Goal: Task Accomplishment & Management: Manage account settings

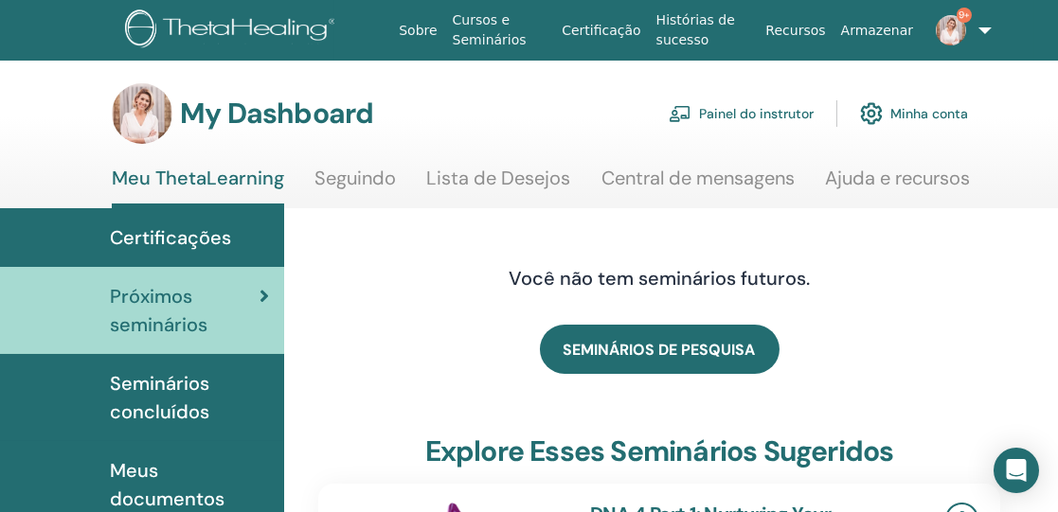
click at [755, 116] on link "Painel do instrutor" at bounding box center [741, 114] width 145 height 42
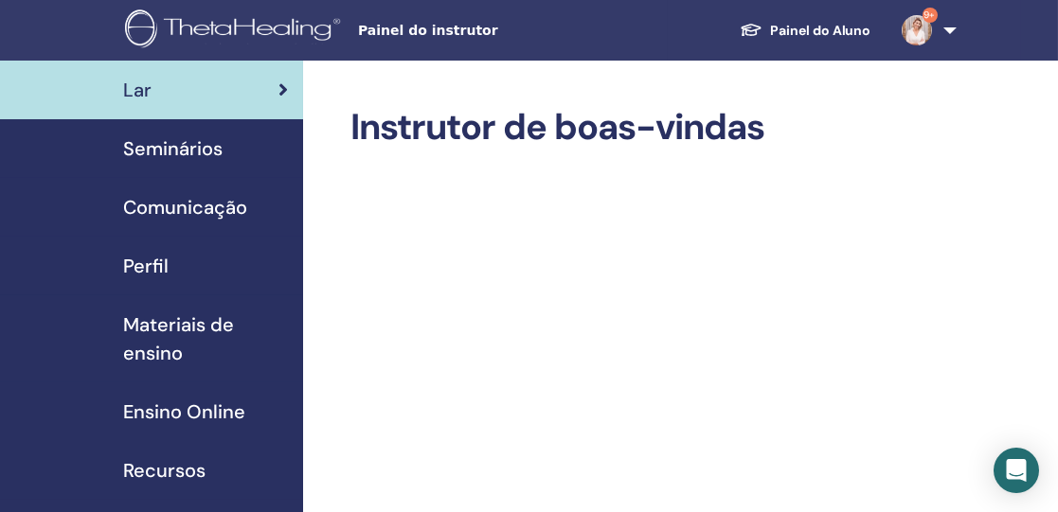
click at [178, 146] on span "Seminários" at bounding box center [172, 148] width 99 height 28
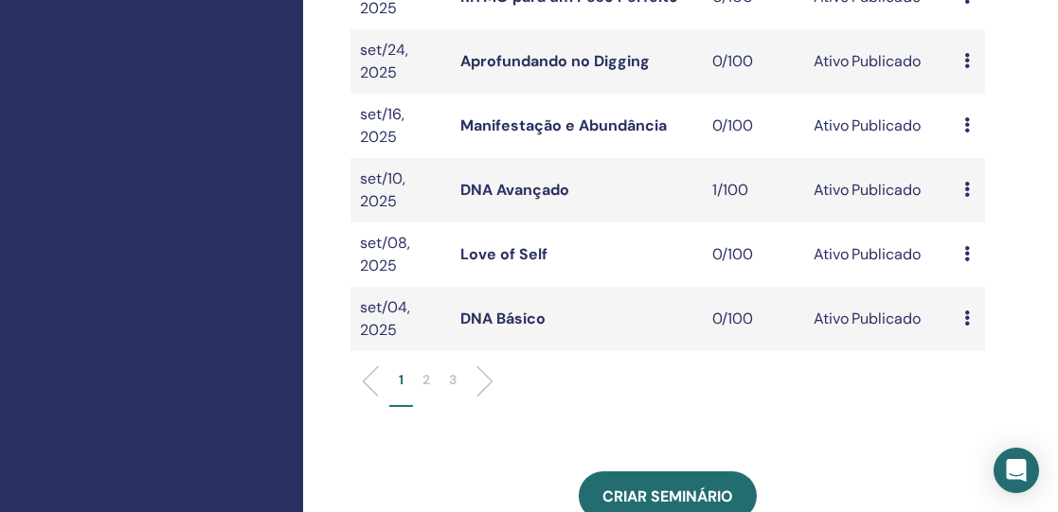
scroll to position [689, 0]
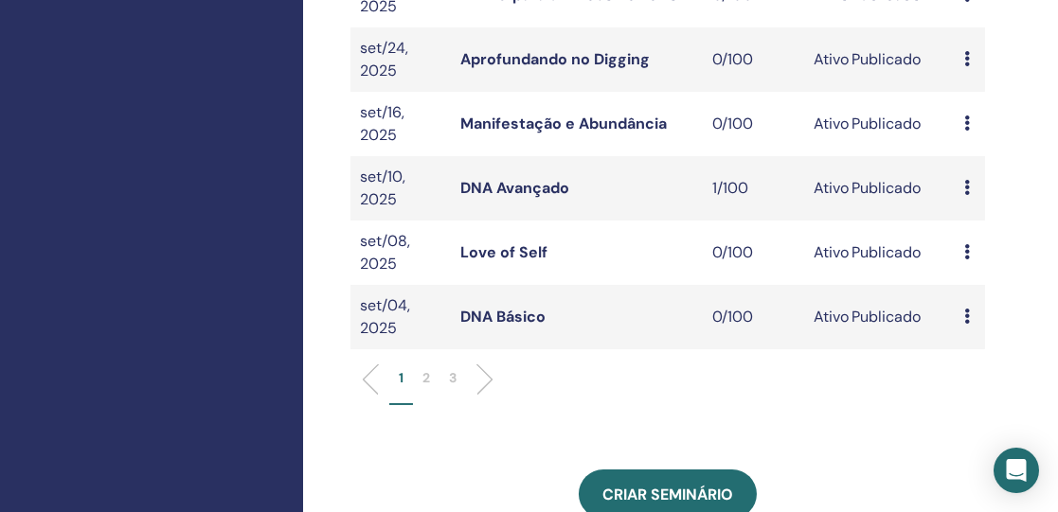
click at [427, 368] on p "2" at bounding box center [426, 378] width 8 height 20
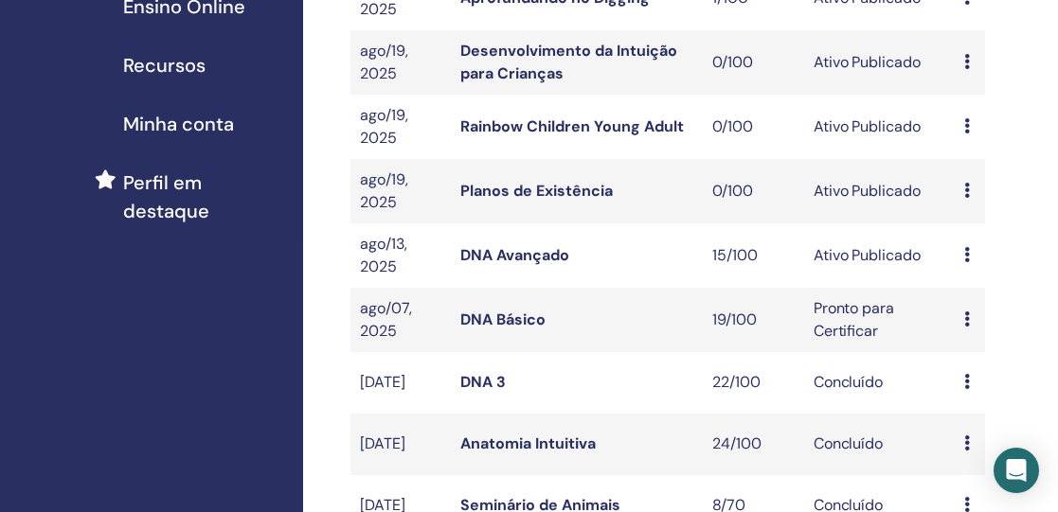
scroll to position [407, 0]
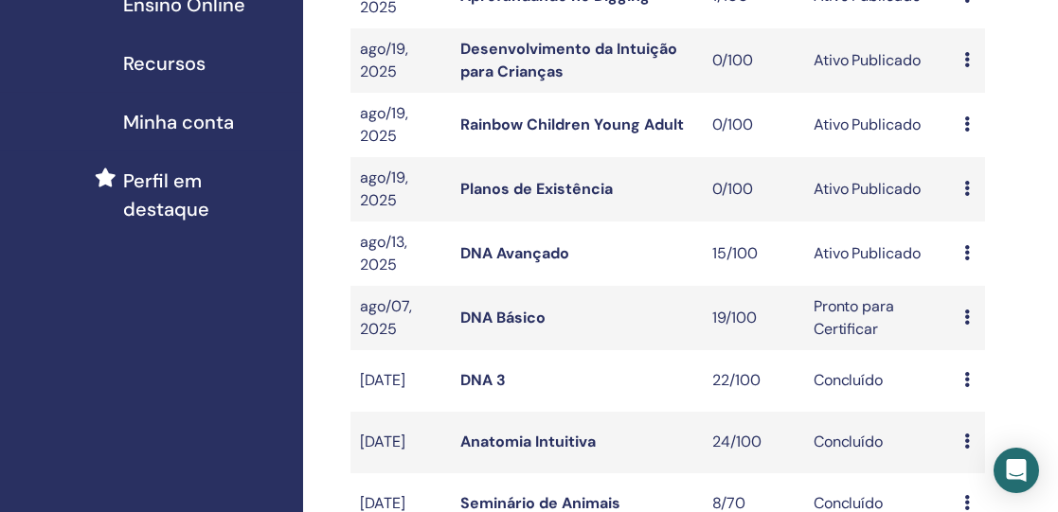
click at [494, 256] on link "DNA Avançado" at bounding box center [514, 253] width 109 height 20
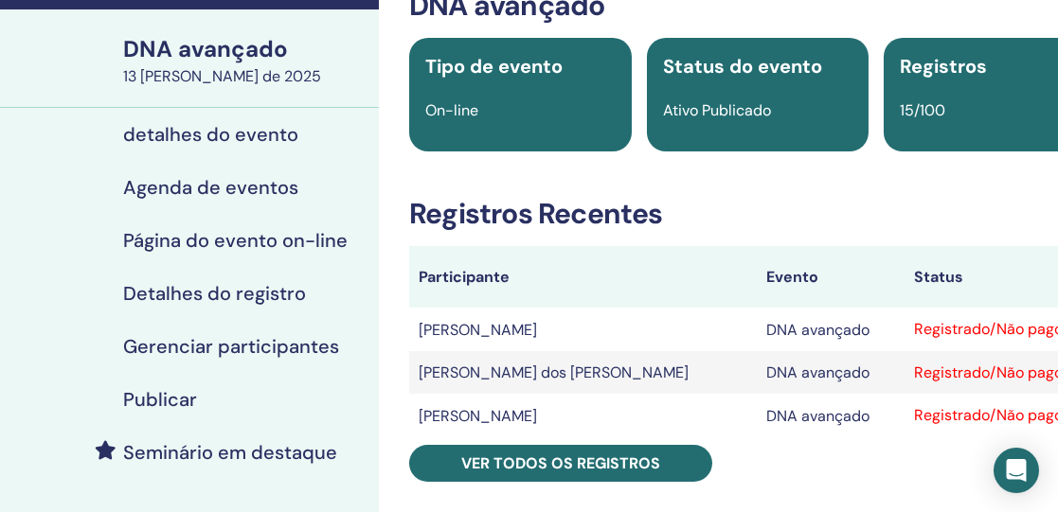
scroll to position [165, 0]
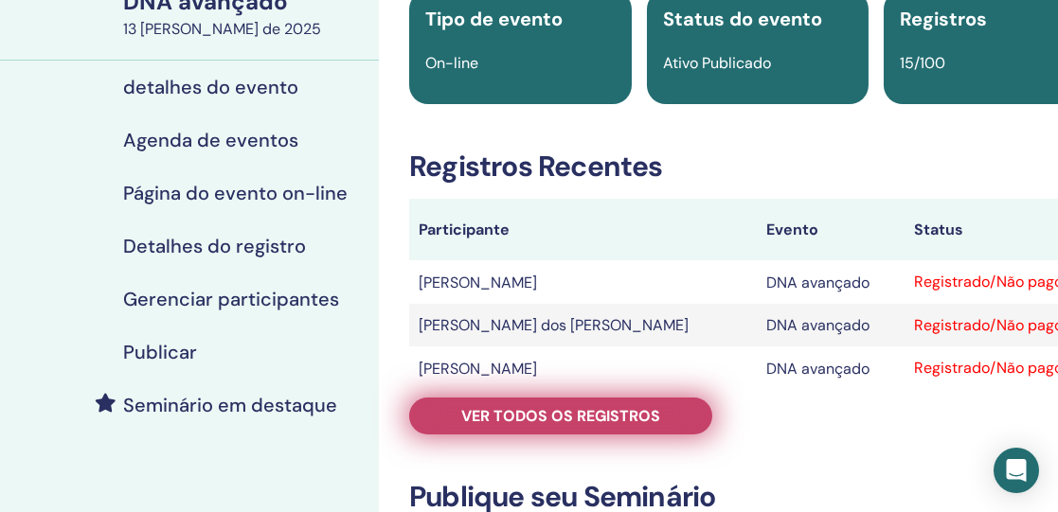
click at [564, 412] on font "Ver todos os registros" at bounding box center [560, 416] width 199 height 20
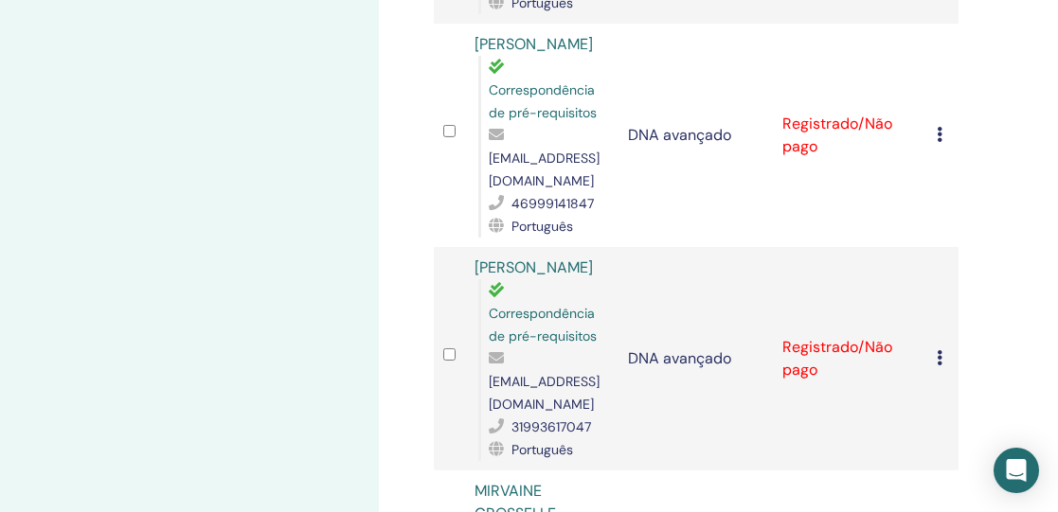
scroll to position [1308, 0]
